Goal: Task Accomplishment & Management: Use online tool/utility

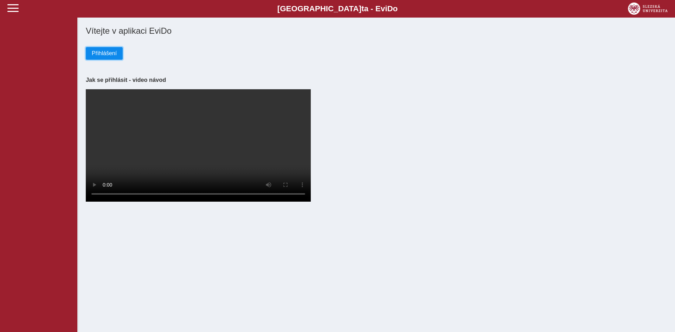
click at [102, 53] on span "Přihlášení" at bounding box center [104, 53] width 25 height 6
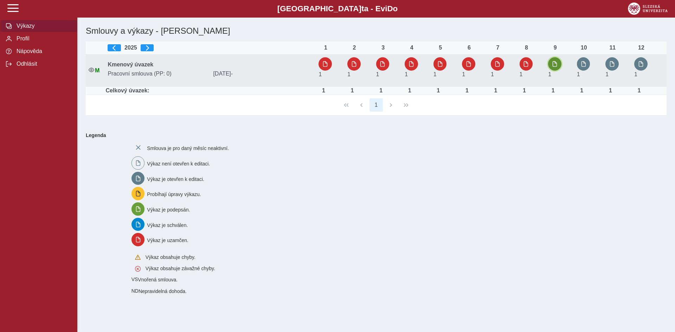
click at [554, 64] on span "button" at bounding box center [555, 64] width 6 height 6
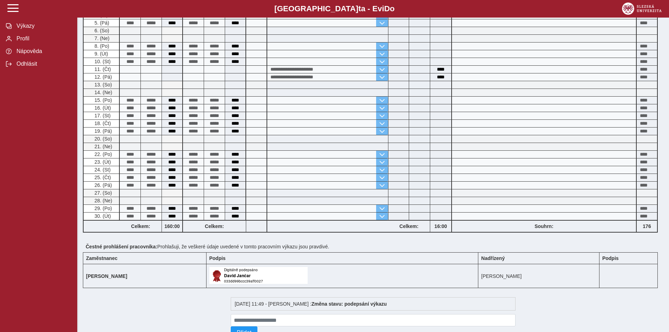
scroll to position [228, 0]
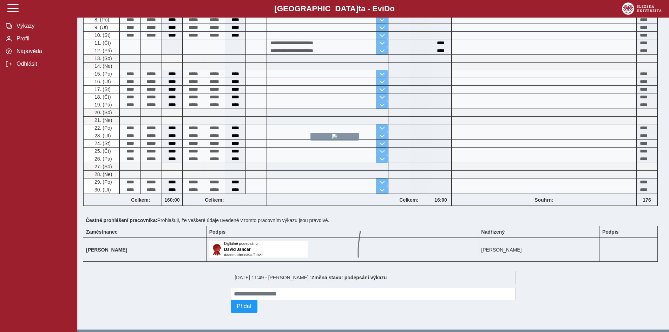
drag, startPoint x: 360, startPoint y: 231, endPoint x: 410, endPoint y: 256, distance: 55.0
